Goal: Information Seeking & Learning: Find specific fact

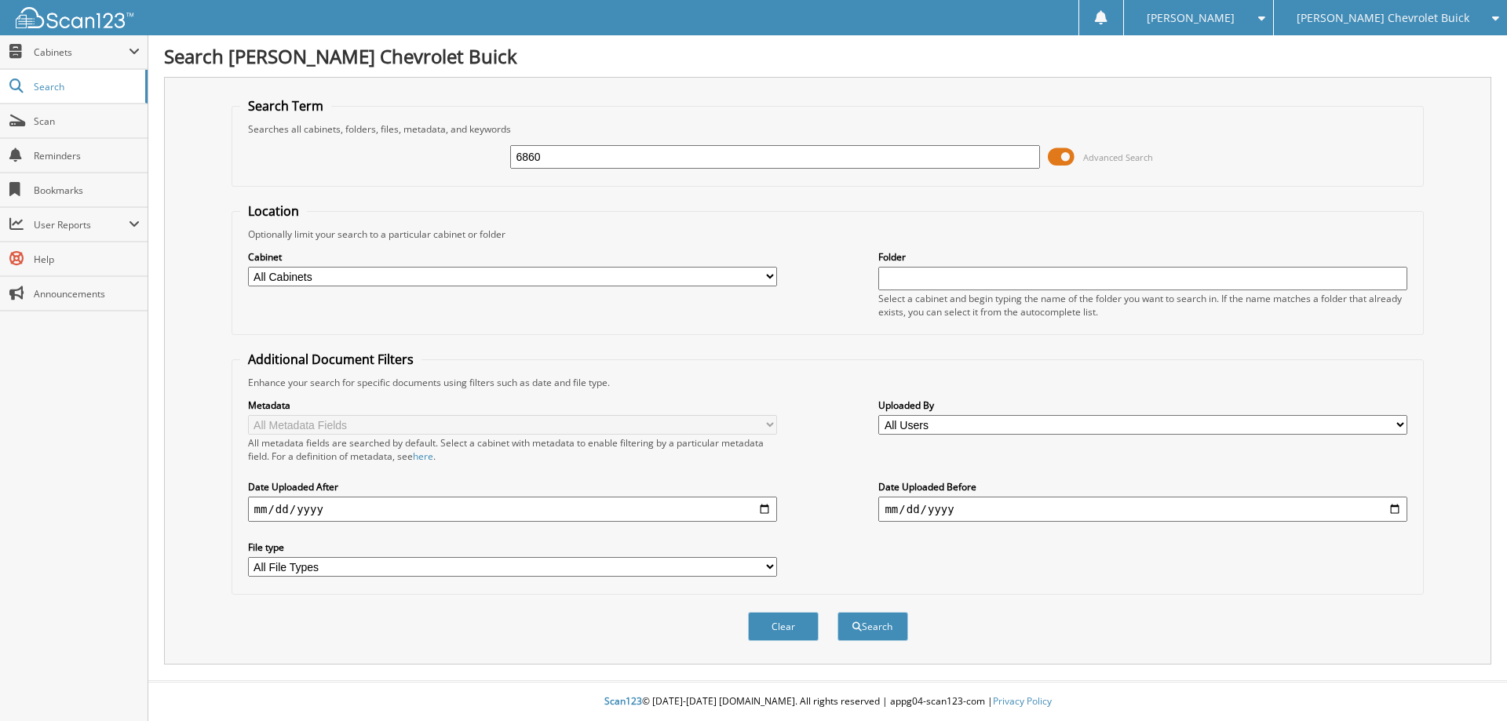
type input "6860"
click at [837, 612] on button "Search" at bounding box center [872, 626] width 71 height 29
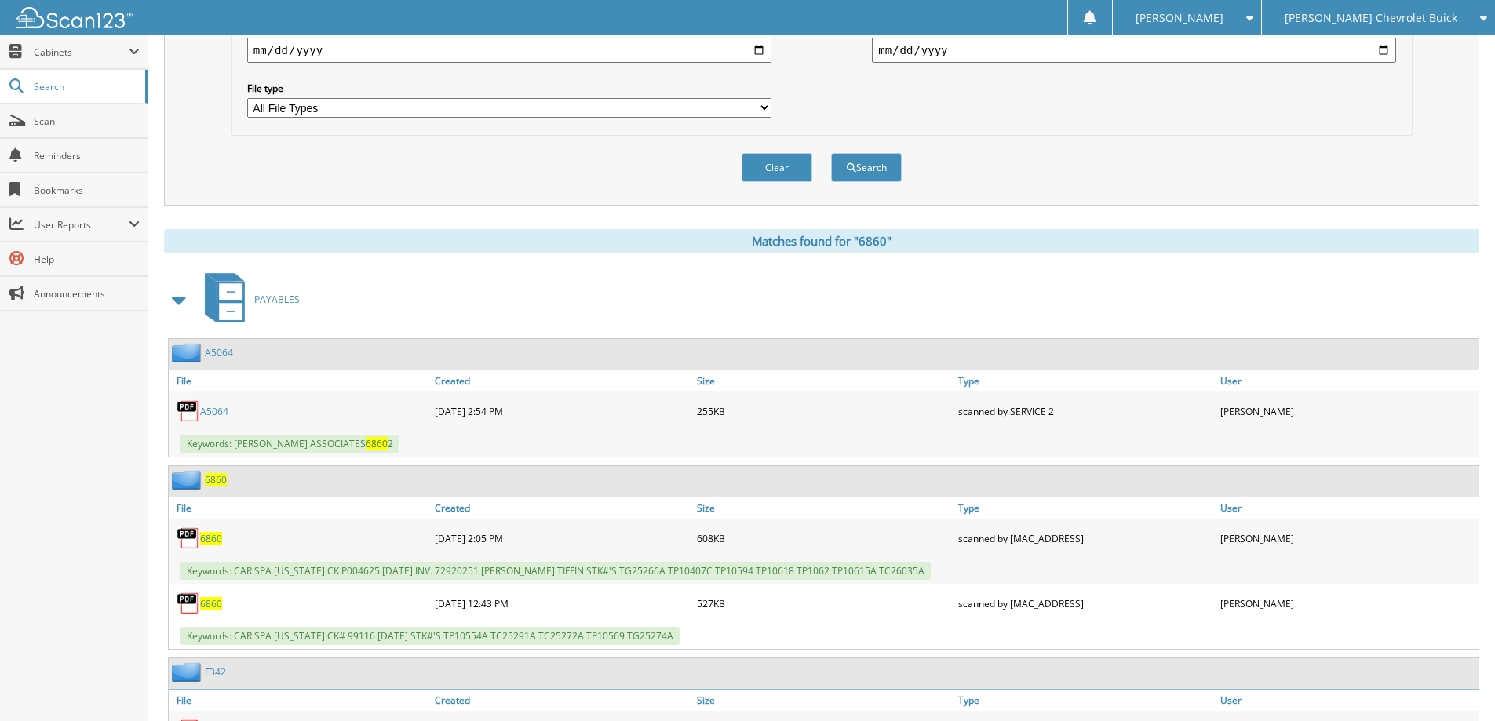
scroll to position [471, 0]
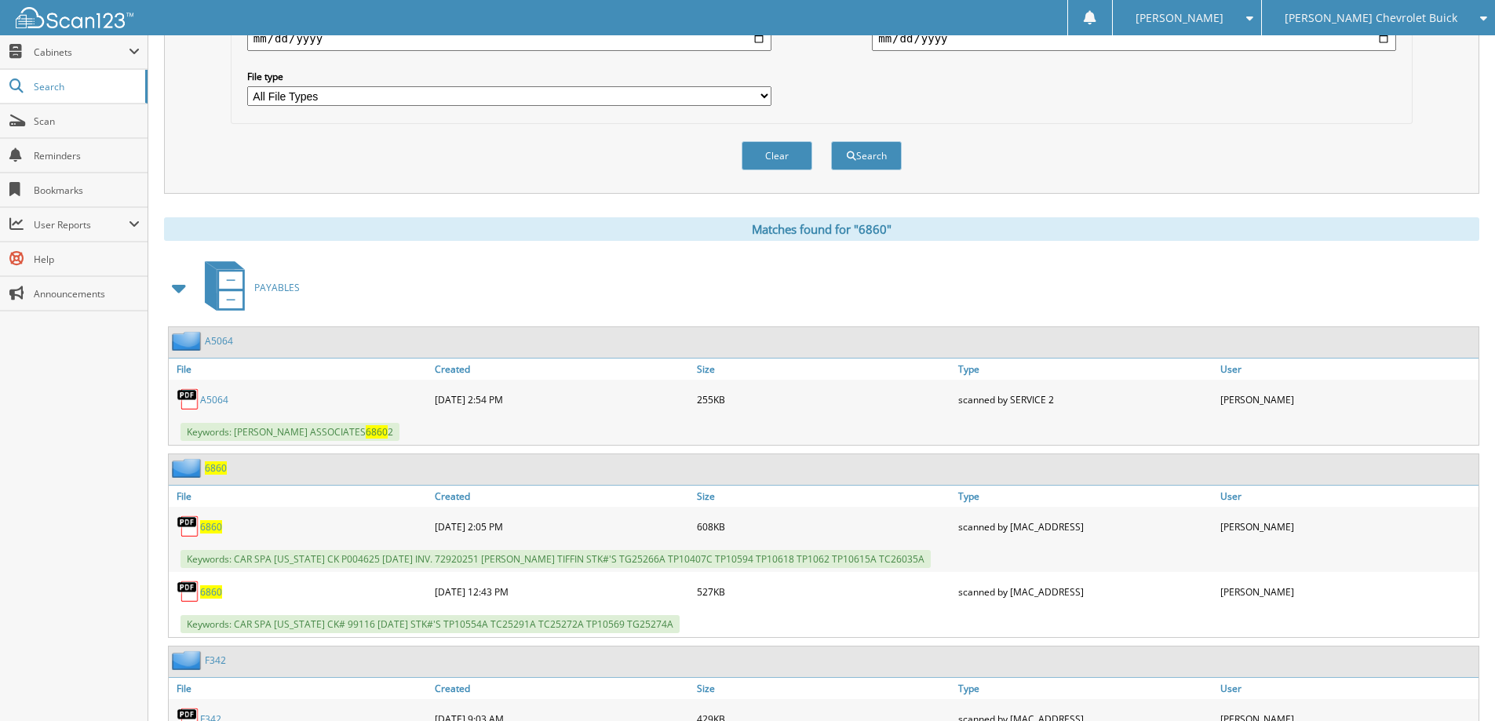
click at [223, 469] on span "6860" at bounding box center [216, 467] width 22 height 13
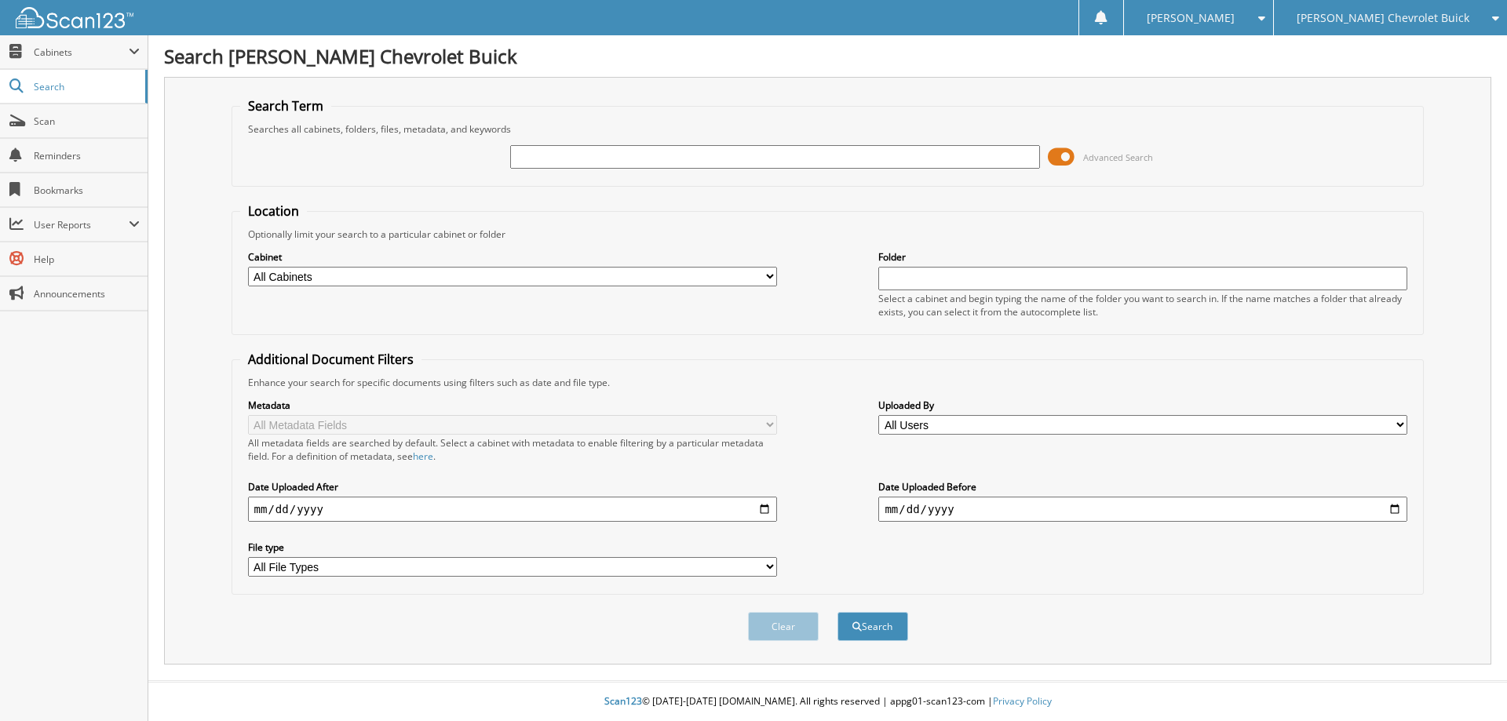
click at [551, 155] on input "text" at bounding box center [774, 157] width 529 height 24
type input "B5243"
click at [837, 612] on button "Search" at bounding box center [872, 626] width 71 height 29
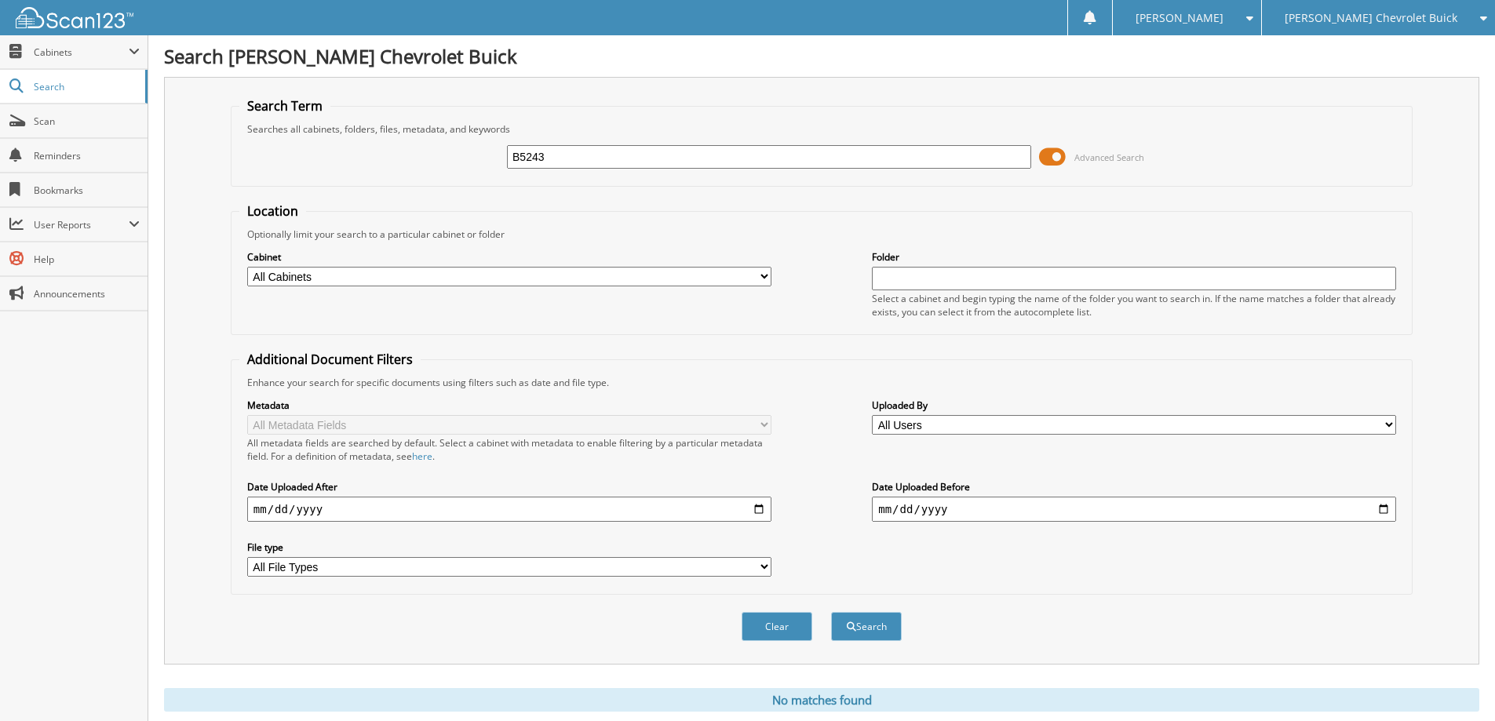
click at [575, 155] on input "B5243" at bounding box center [769, 157] width 524 height 24
type input "B5143"
click at [831, 612] on button "Search" at bounding box center [866, 626] width 71 height 29
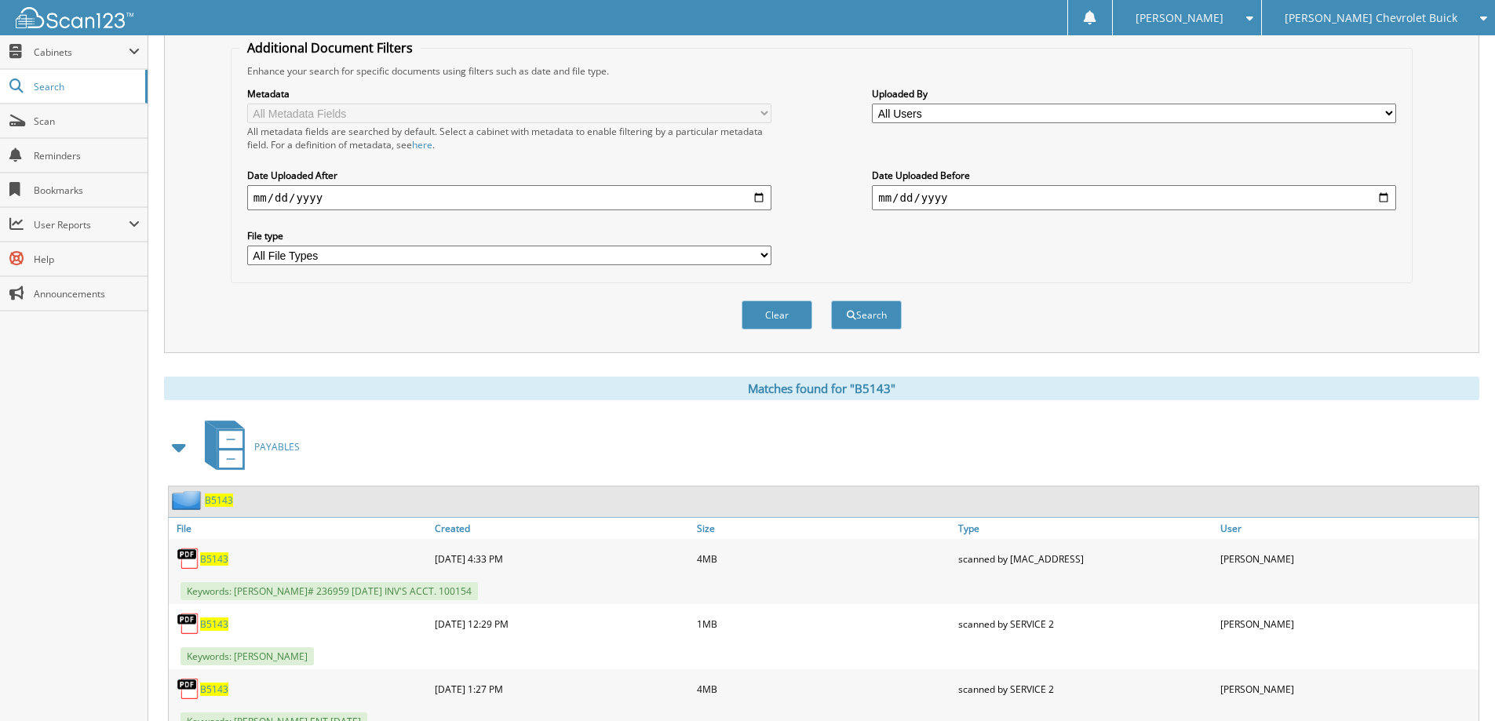
scroll to position [314, 0]
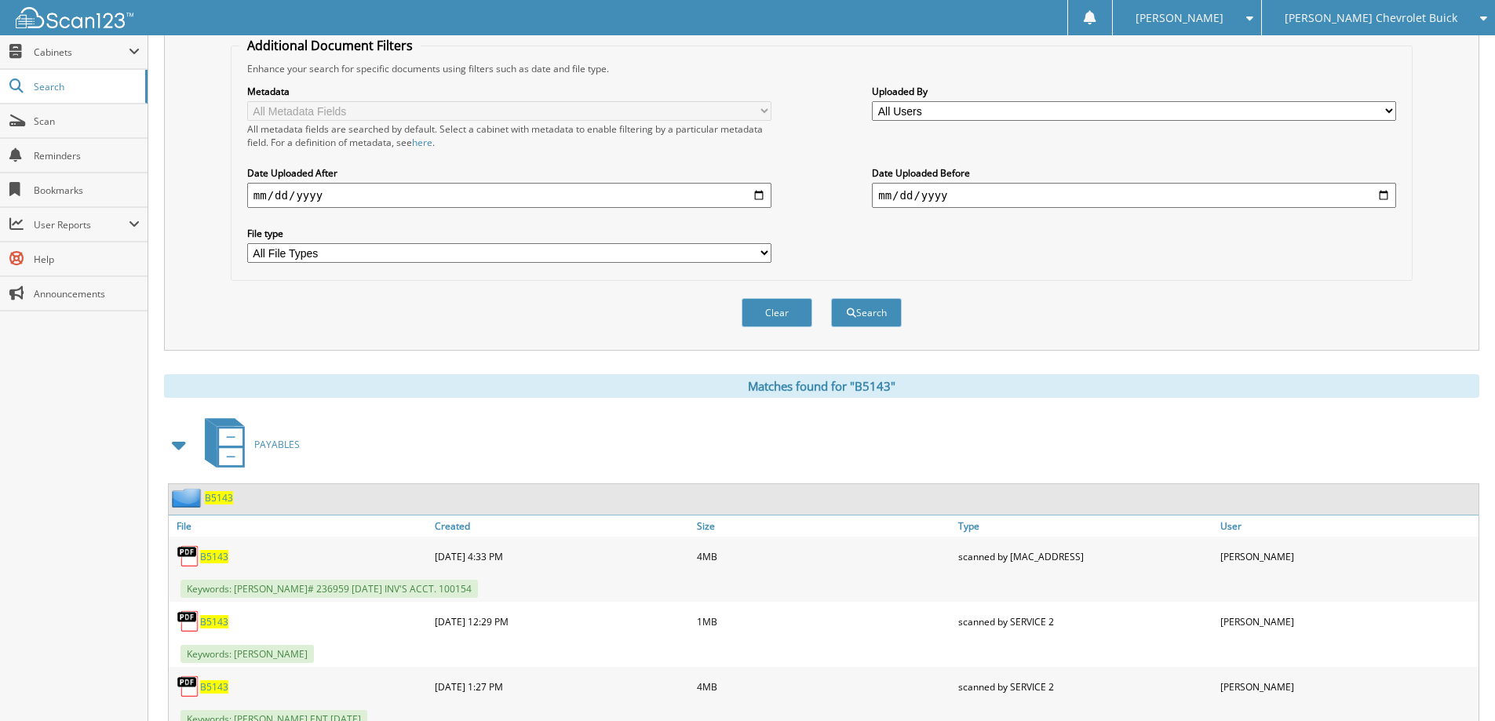
click at [221, 498] on span "B5143" at bounding box center [219, 497] width 28 height 13
